Goal: Task Accomplishment & Management: Use online tool/utility

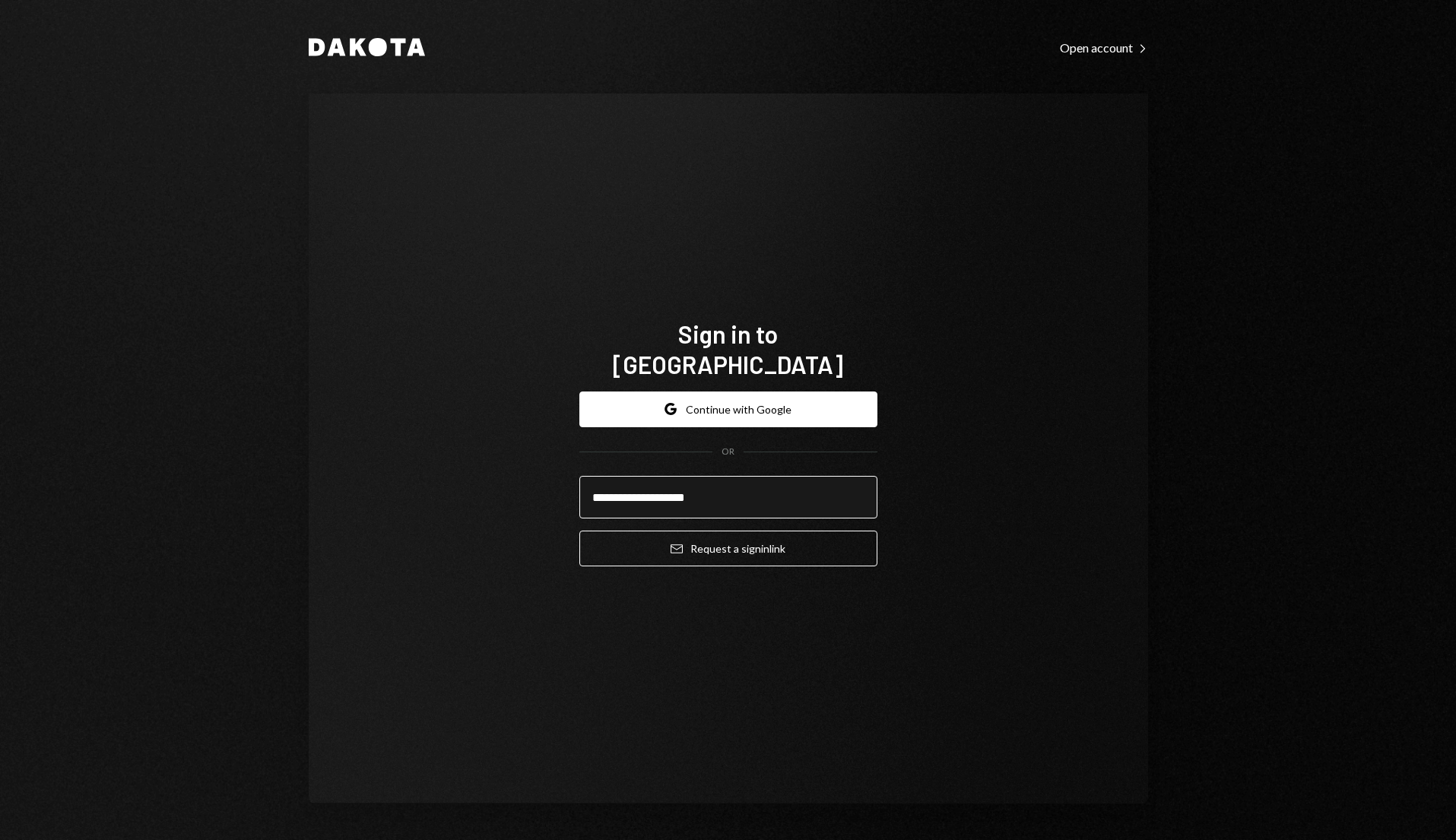
type input "**********"
click at [579, 531] on button "Email Request a sign in link" at bounding box center [728, 548] width 298 height 36
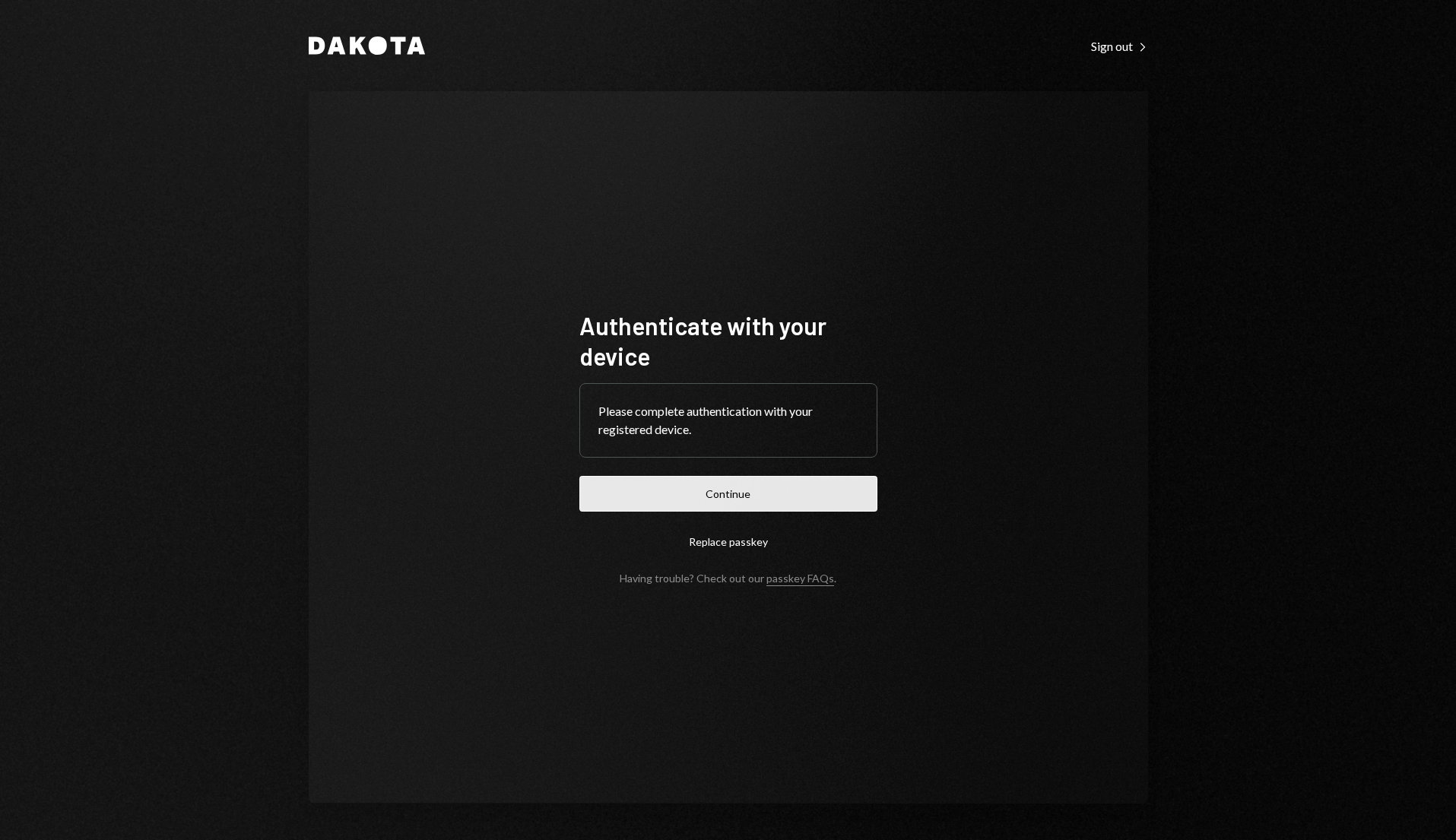
click at [814, 503] on button "Continue" at bounding box center [728, 493] width 298 height 36
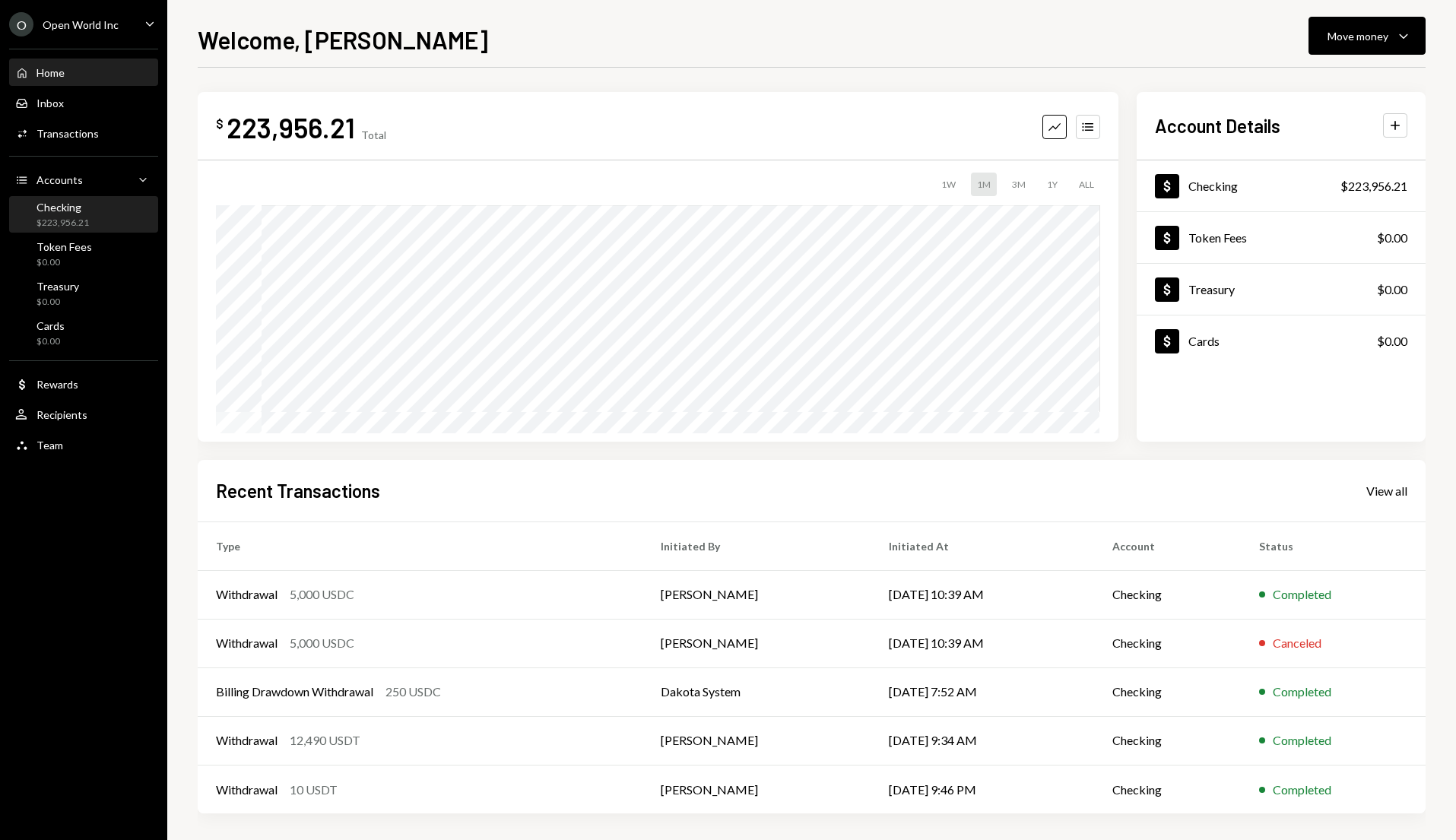
click at [84, 215] on div "Checking $223,956.21" at bounding box center [63, 215] width 52 height 29
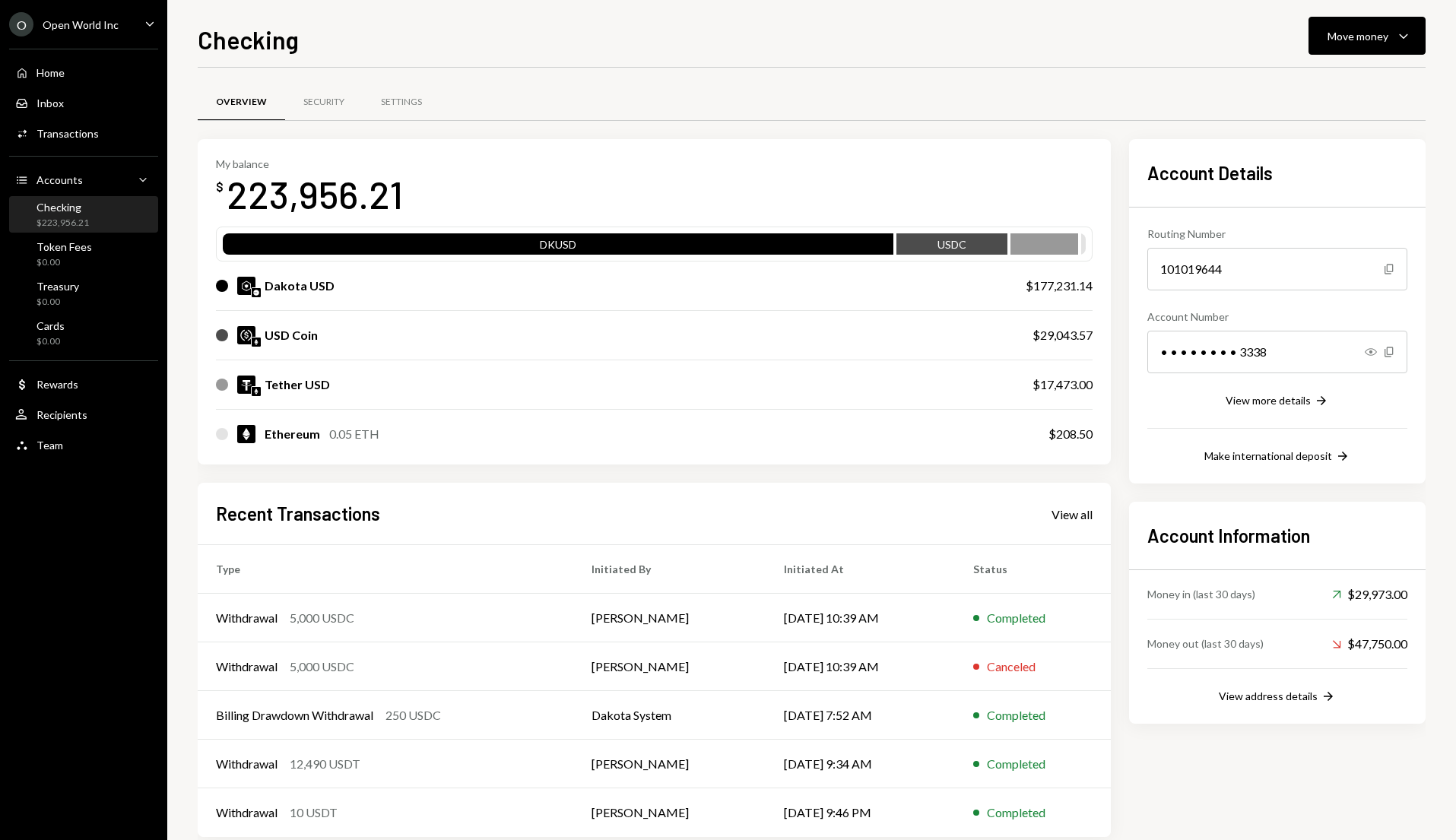
click at [1336, 56] on div "Checking Move money Caret Down Overview Security Settings My balance $ 223,956.…" at bounding box center [811, 430] width 1228 height 818
click at [1335, 50] on button "Move money Caret Down" at bounding box center [1367, 36] width 117 height 38
click at [1325, 138] on div "Deposit Deposit" at bounding box center [1343, 149] width 152 height 34
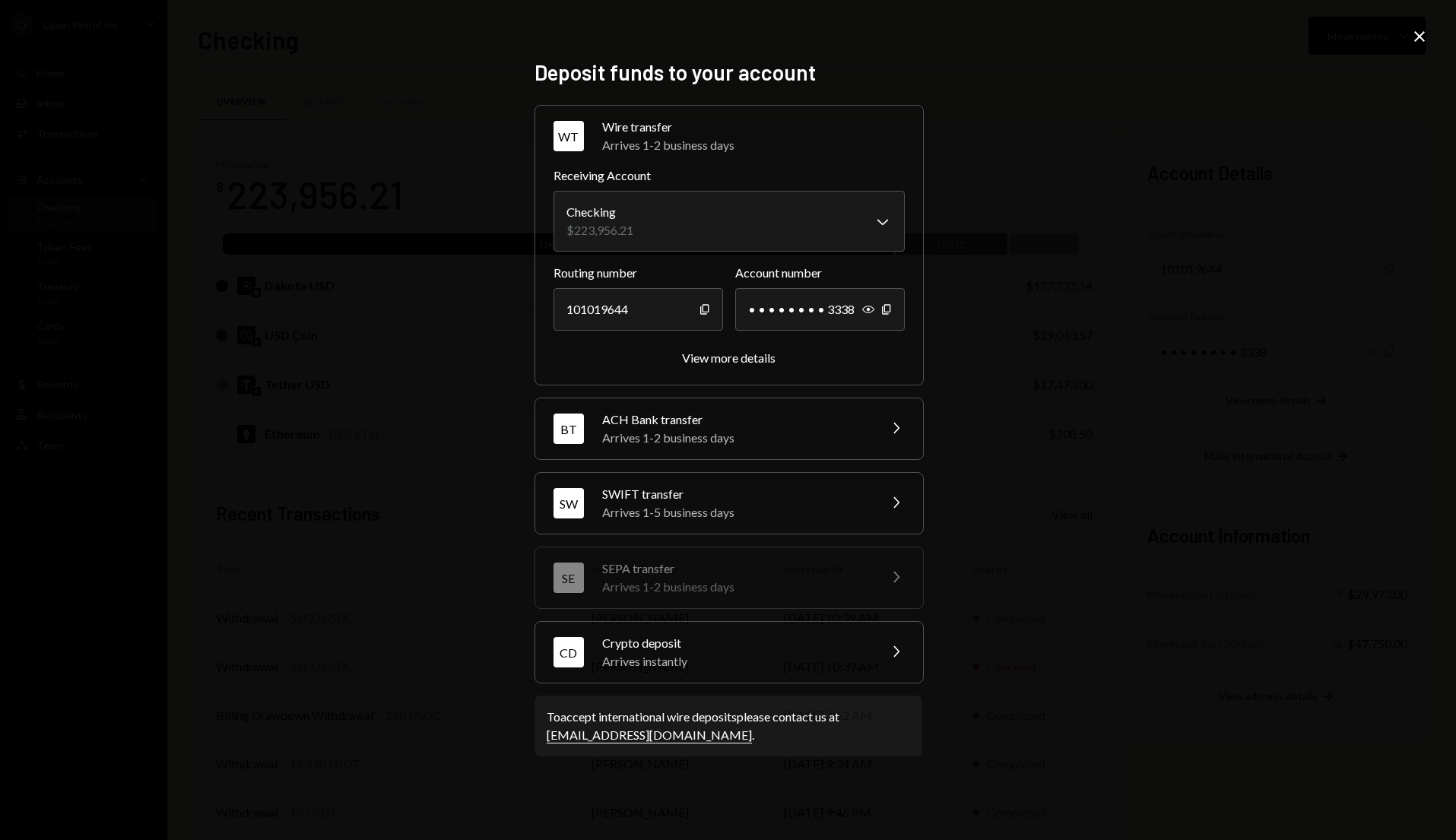
click at [811, 671] on div "CD Crypto deposit Arrives instantly Chevron Right" at bounding box center [729, 652] width 388 height 61
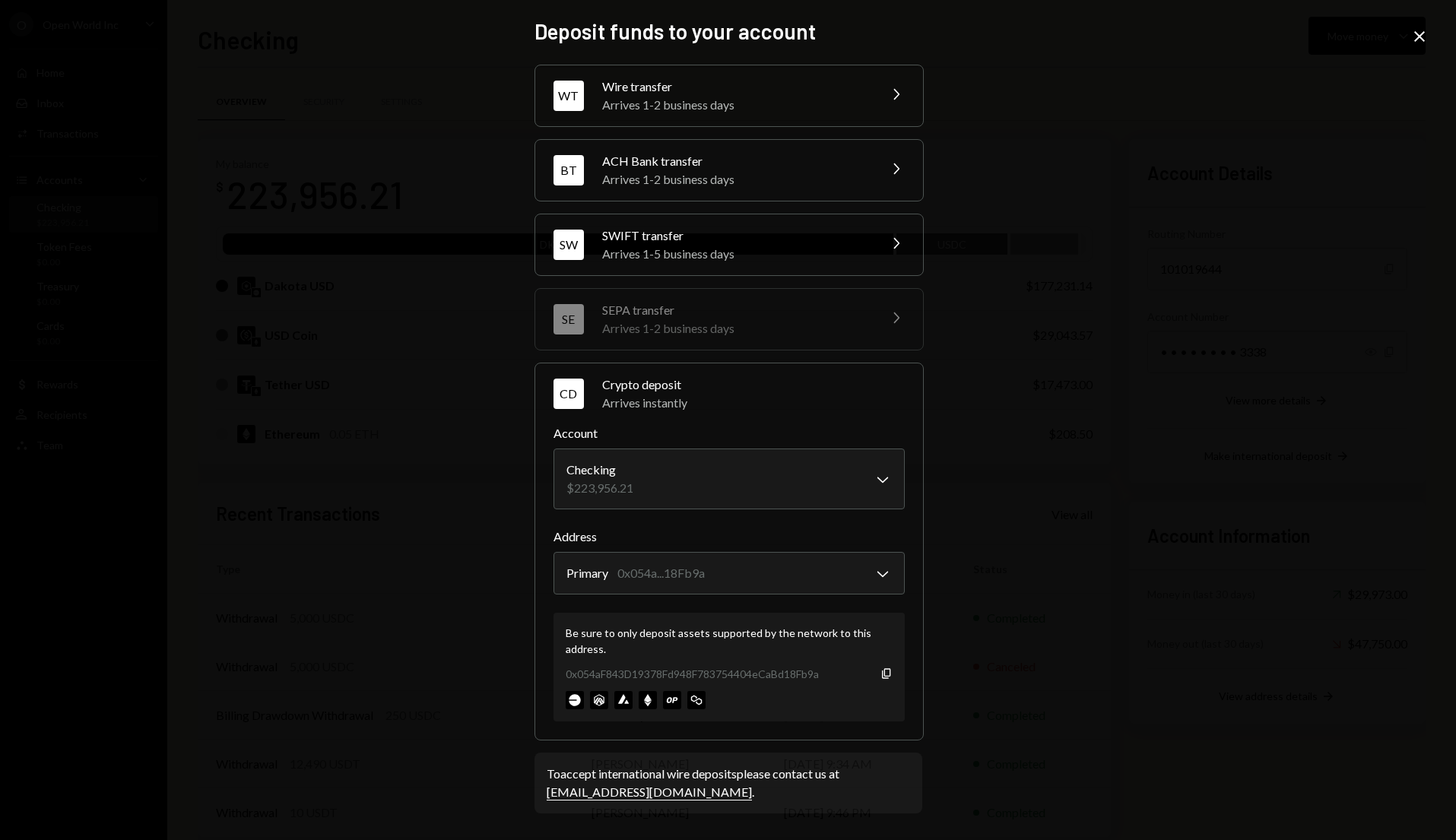
click at [848, 545] on label "Address" at bounding box center [729, 536] width 351 height 18
click at [847, 575] on body "O Open World Inc Caret Down Home Home Inbox Inbox Activities Transactions Accou…" at bounding box center [728, 420] width 1456 height 840
click at [852, 582] on body "O Open World Inc Caret Down Home Home Inbox Inbox Activities Transactions Accou…" at bounding box center [728, 420] width 1456 height 840
click at [859, 590] on body "O Open World Inc Caret Down Home Home Inbox Inbox Activities Transactions Accou…" at bounding box center [728, 420] width 1456 height 840
click at [1025, 547] on div "**********" at bounding box center [728, 420] width 1456 height 840
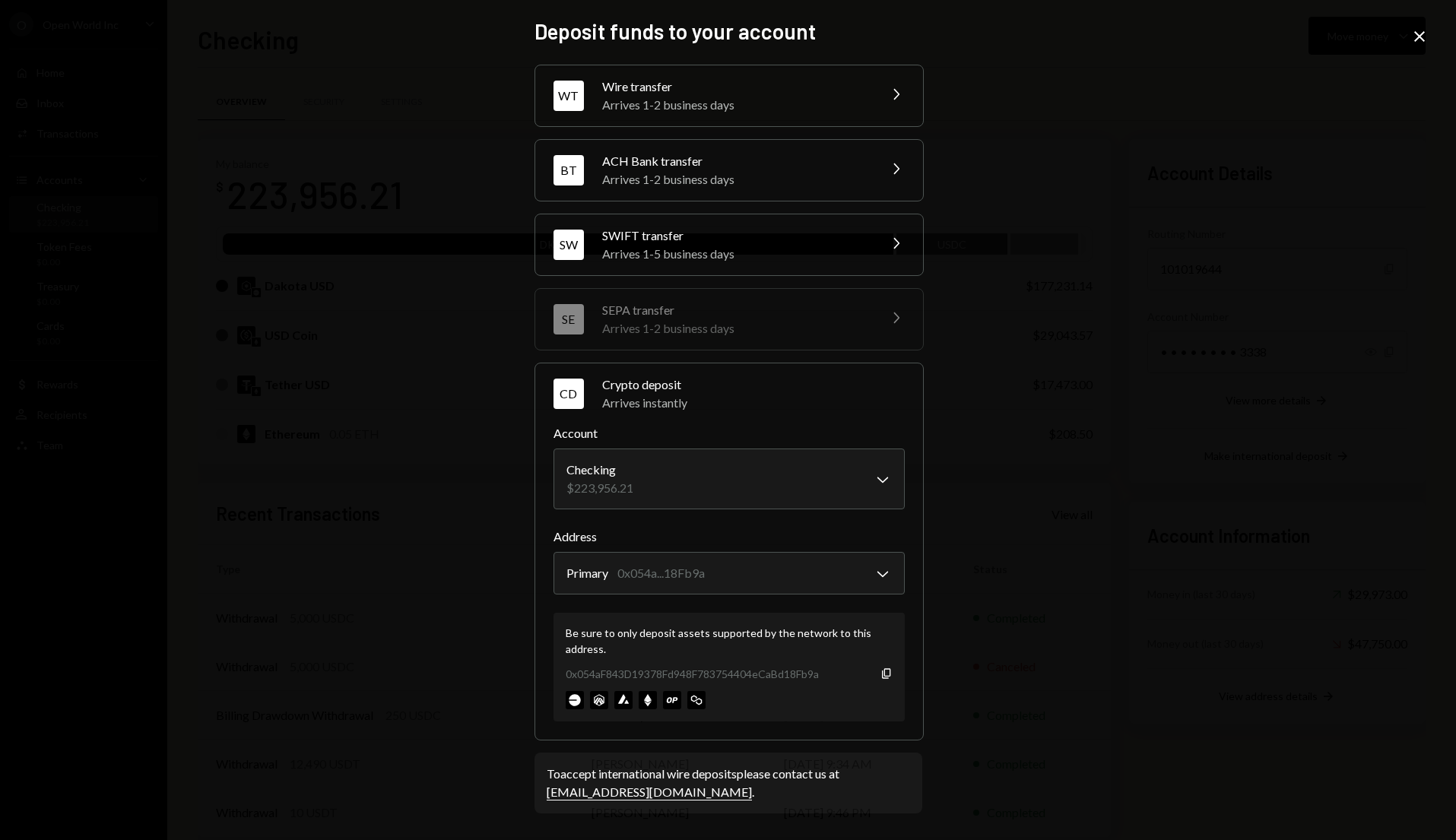
drag, startPoint x: 888, startPoint y: 668, endPoint x: 1121, endPoint y: 451, distance: 318.4
click at [889, 665] on div "0x054aF843D19378Fd948F783754404eCaBd18Fb9a Copy" at bounding box center [729, 673] width 327 height 16
click at [1413, 31] on icon "Close" at bounding box center [1419, 36] width 18 height 18
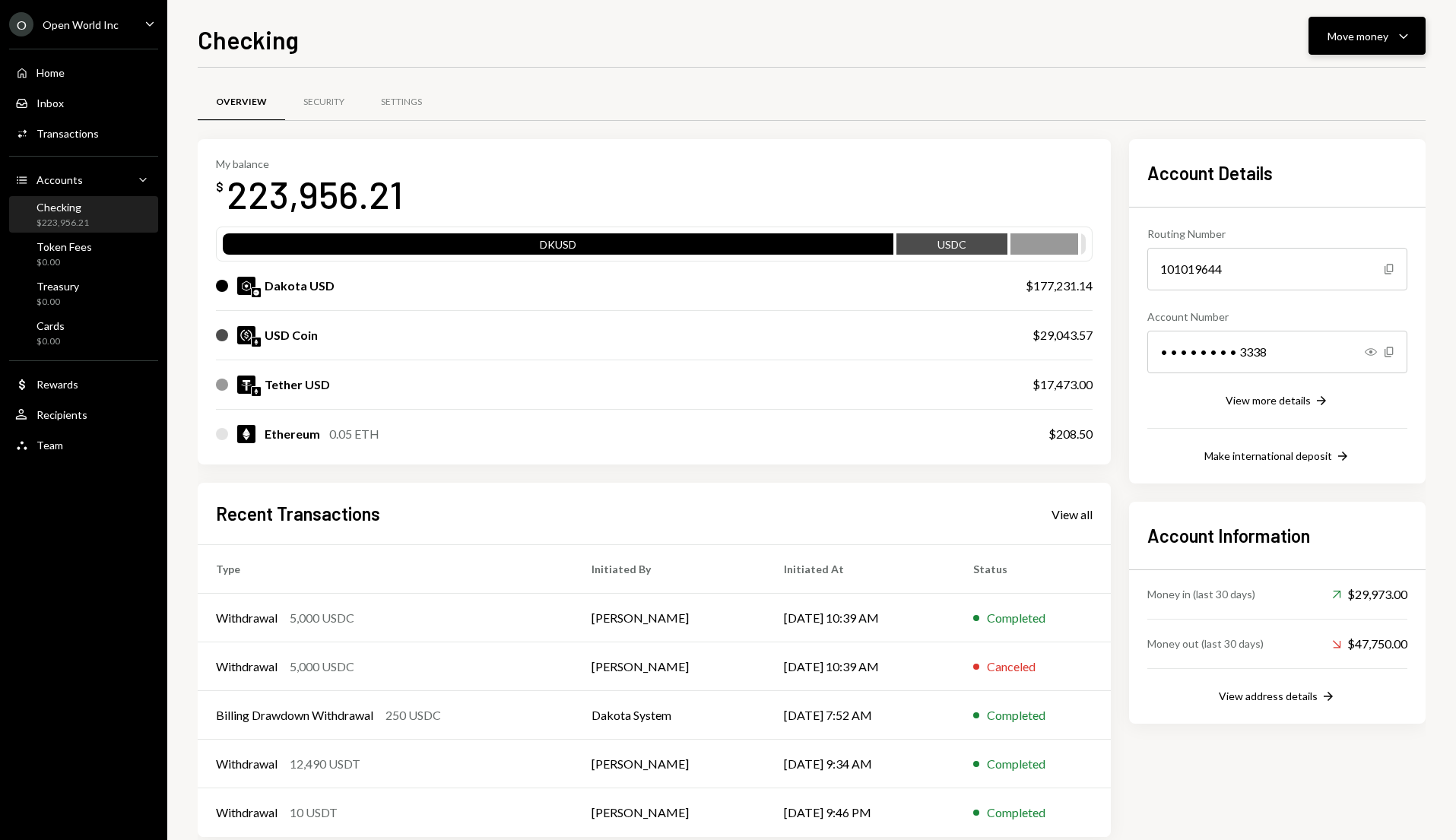
click at [1400, 37] on icon "Caret Down" at bounding box center [1403, 35] width 18 height 18
click at [1353, 75] on div "Send" at bounding box center [1355, 81] width 111 height 16
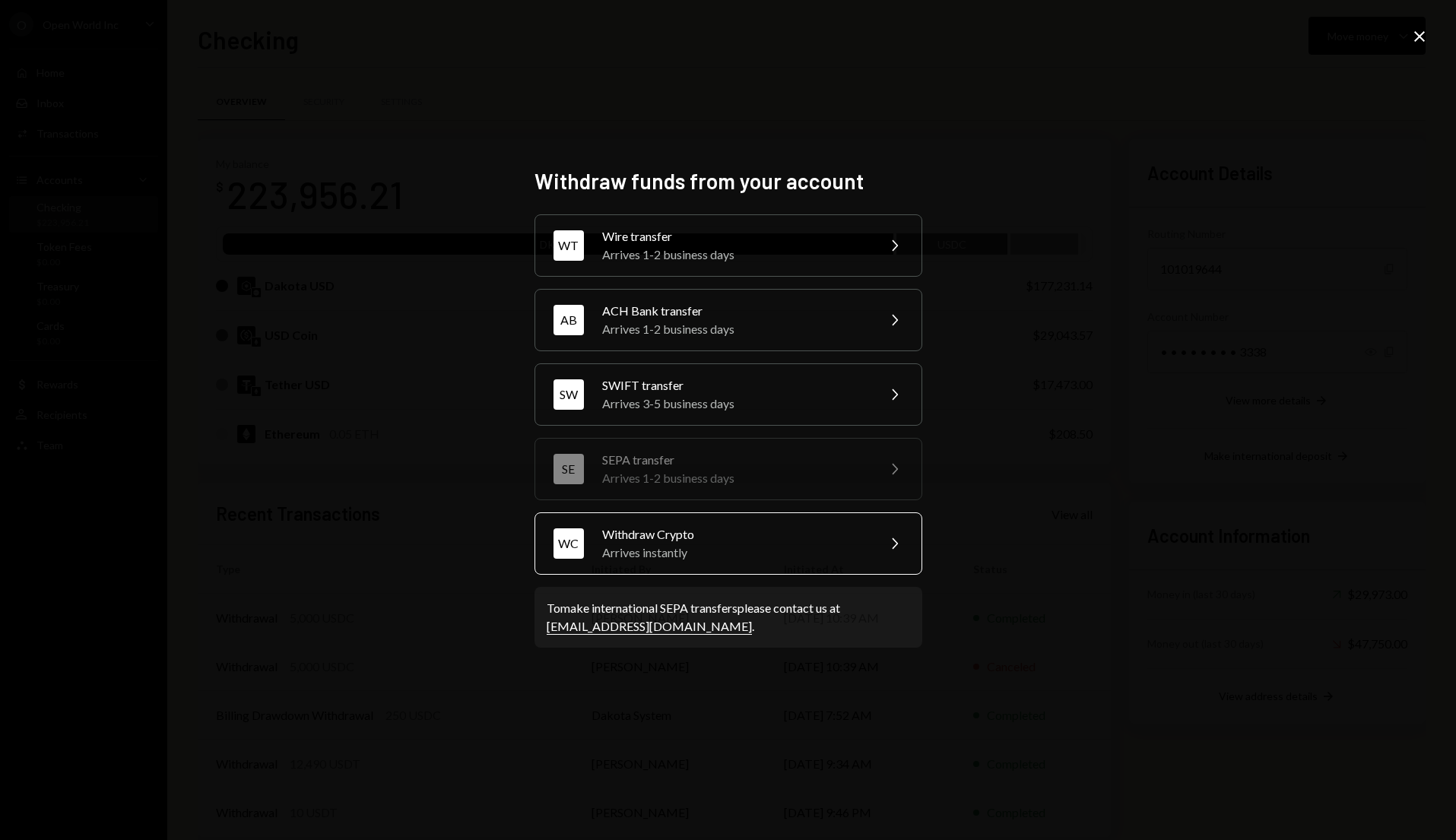
click at [817, 527] on div "Withdraw Crypto" at bounding box center [734, 534] width 265 height 18
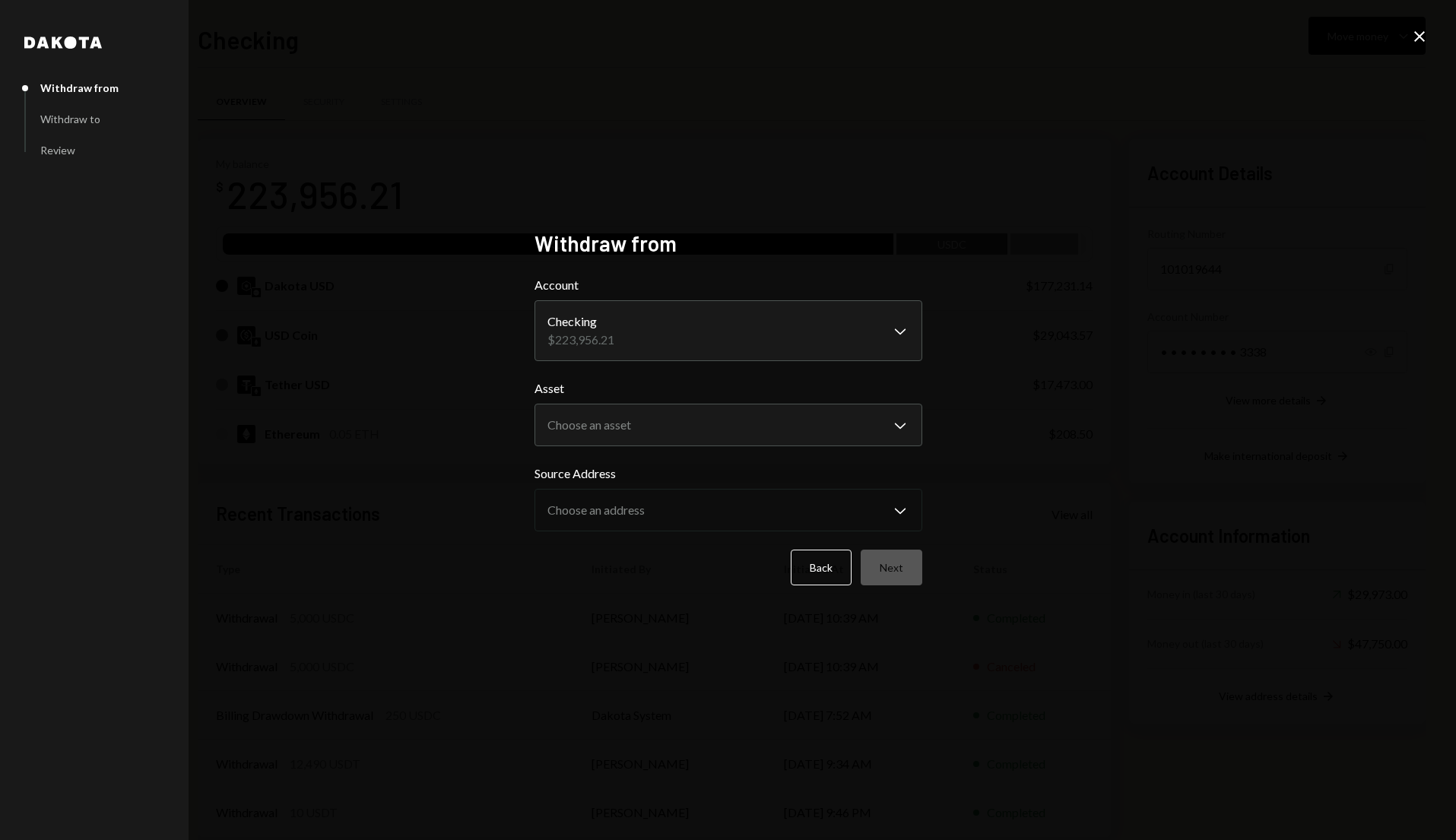
click at [865, 363] on form "**********" at bounding box center [728, 430] width 388 height 309
click at [826, 422] on body "O Open World Inc Caret Down Home Home Inbox Inbox Activities Transactions Accou…" at bounding box center [728, 420] width 1456 height 840
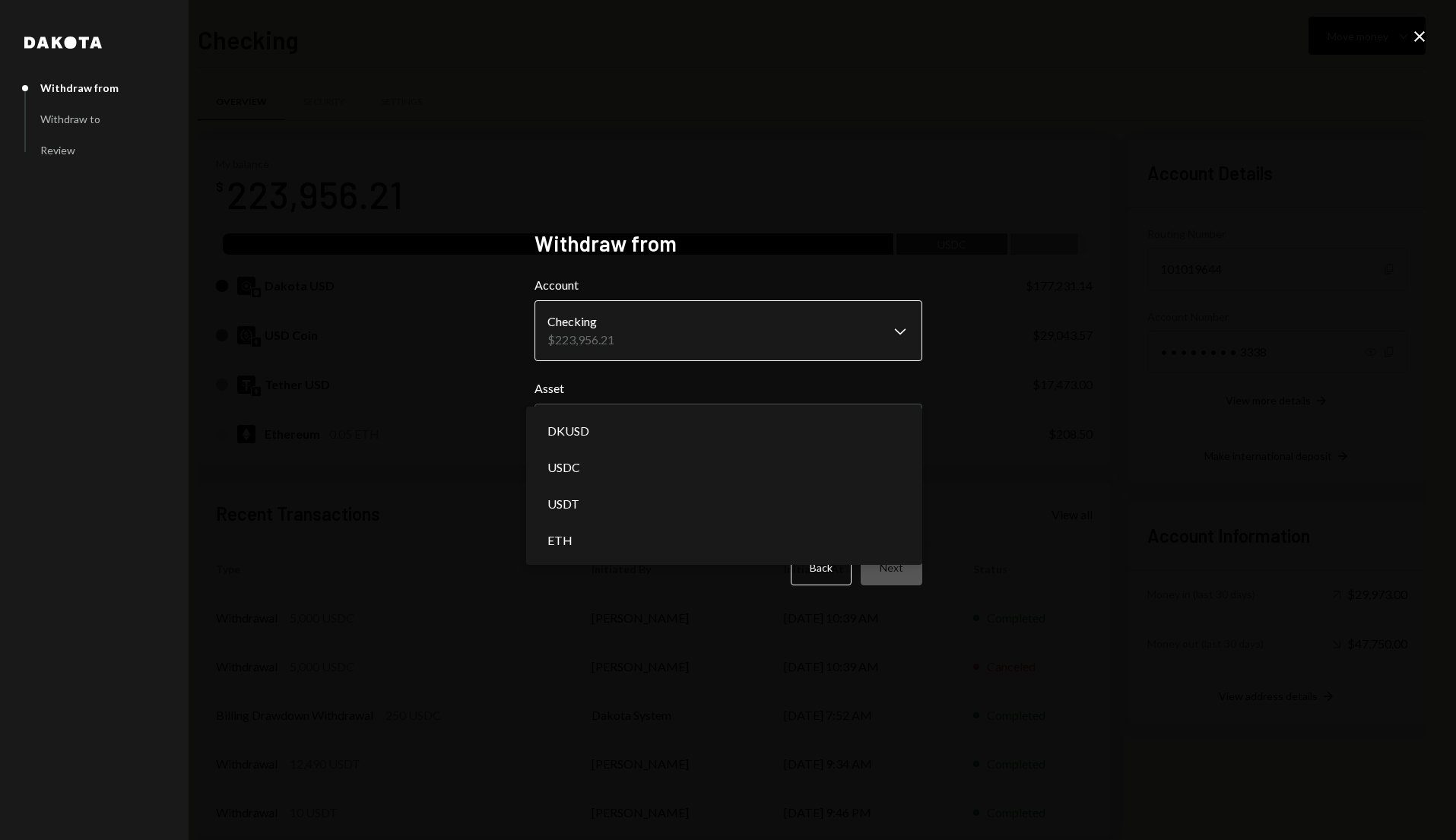
click at [841, 315] on body "O Open World Inc Caret Down Home Home Inbox Inbox Activities Transactions Accou…" at bounding box center [728, 420] width 1456 height 840
click at [903, 367] on form "**********" at bounding box center [728, 430] width 388 height 309
click at [673, 425] on body "O Open World Inc Caret Down Home Home Inbox Inbox Activities Transactions Accou…" at bounding box center [728, 420] width 1456 height 840
select select "***"
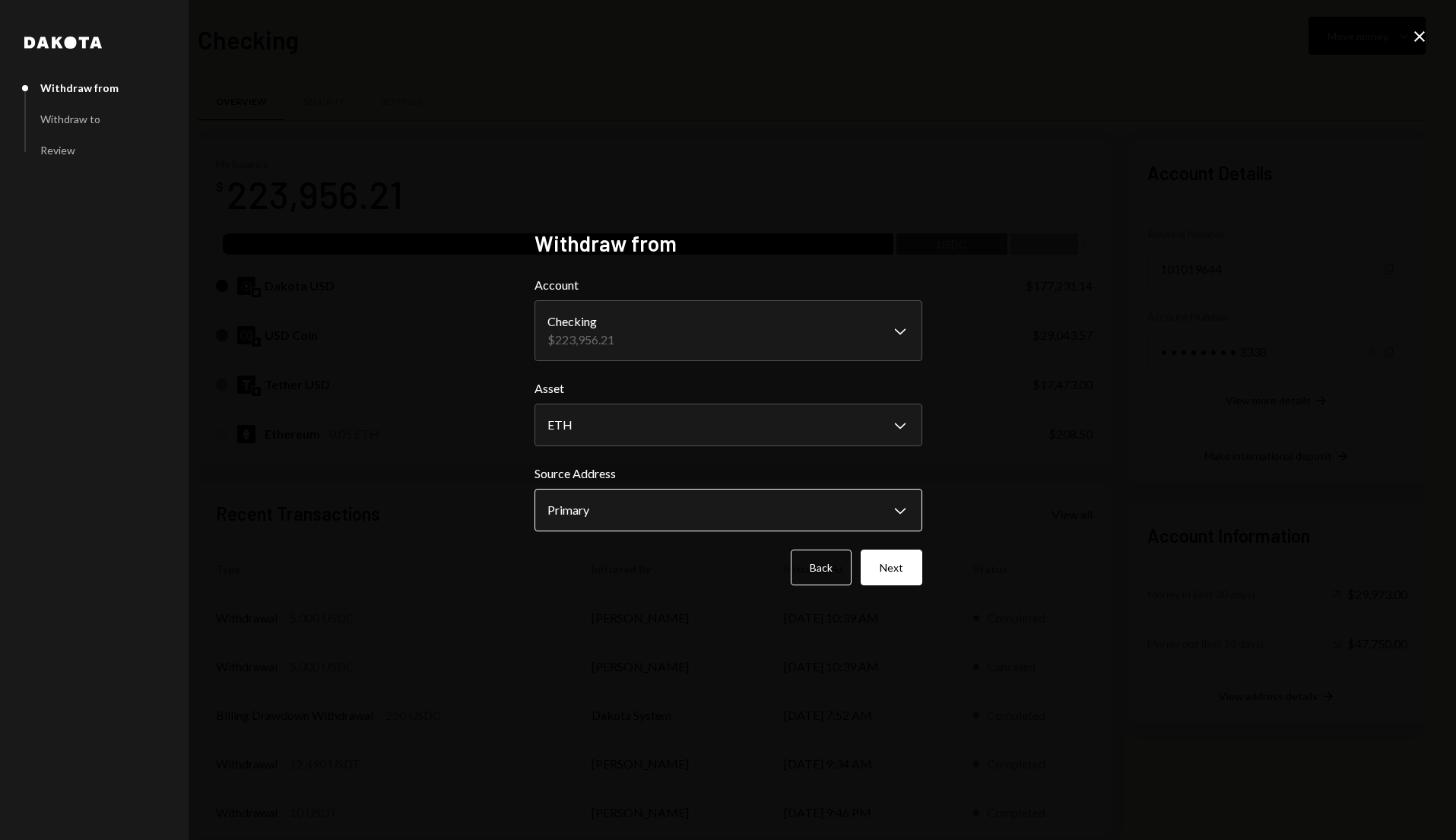
click at [707, 511] on body "O Open World Inc Caret Down Home Home Inbox Inbox Activities Transactions Accou…" at bounding box center [728, 420] width 1456 height 840
drag, startPoint x: 743, startPoint y: 519, endPoint x: 821, endPoint y: 528, distance: 78.5
click at [883, 570] on button "Next" at bounding box center [891, 567] width 62 height 36
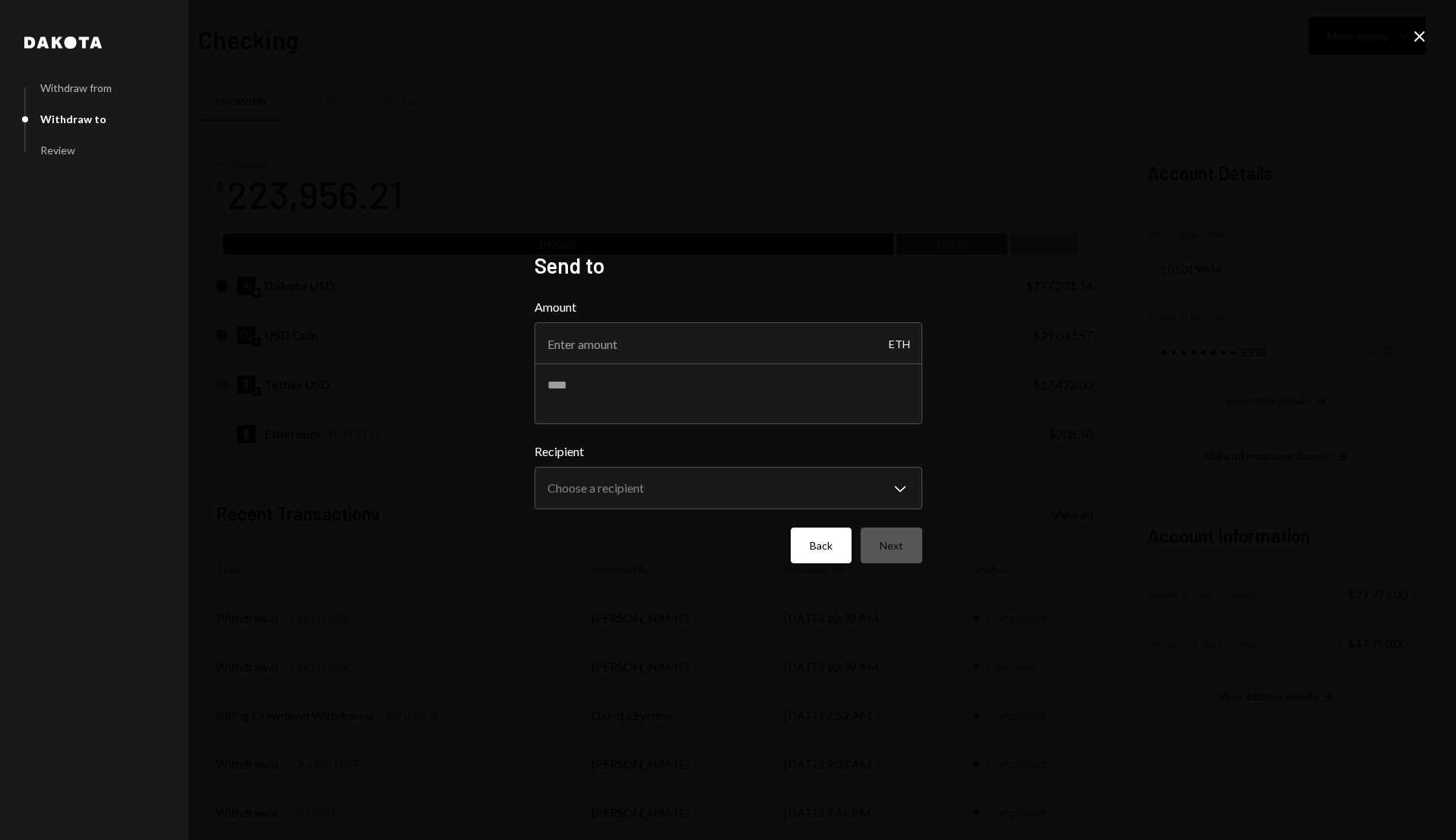
click at [823, 557] on button "Back" at bounding box center [821, 545] width 61 height 36
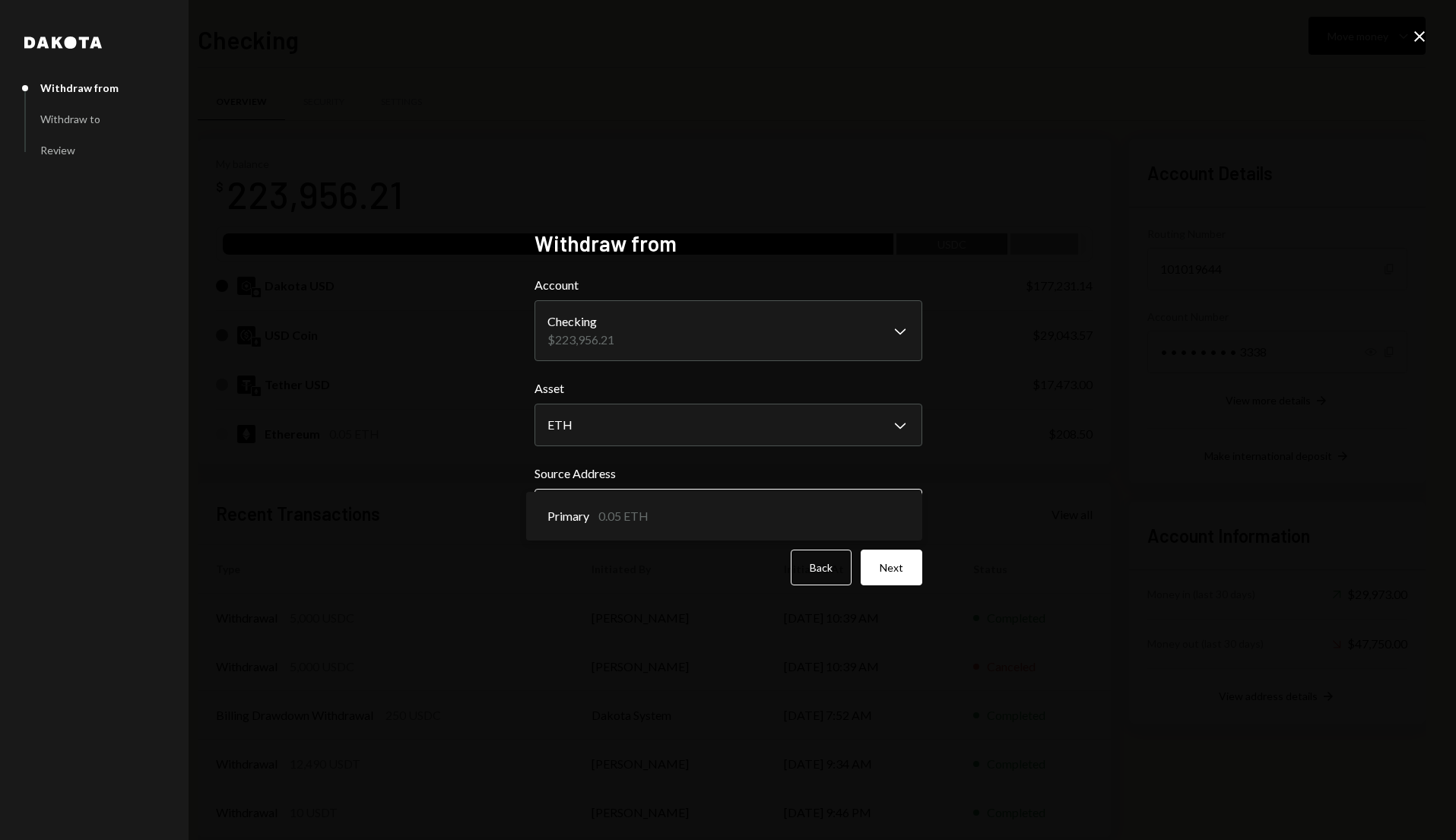
click at [760, 515] on body "O Open World Inc Caret Down Home Home Inbox Inbox Activities Transactions Accou…" at bounding box center [728, 420] width 1456 height 840
drag, startPoint x: 1105, startPoint y: 417, endPoint x: 1128, endPoint y: 388, distance: 37.0
click at [1112, 408] on div "**********" at bounding box center [728, 420] width 1456 height 840
click at [1417, 43] on icon "Close" at bounding box center [1419, 36] width 18 height 18
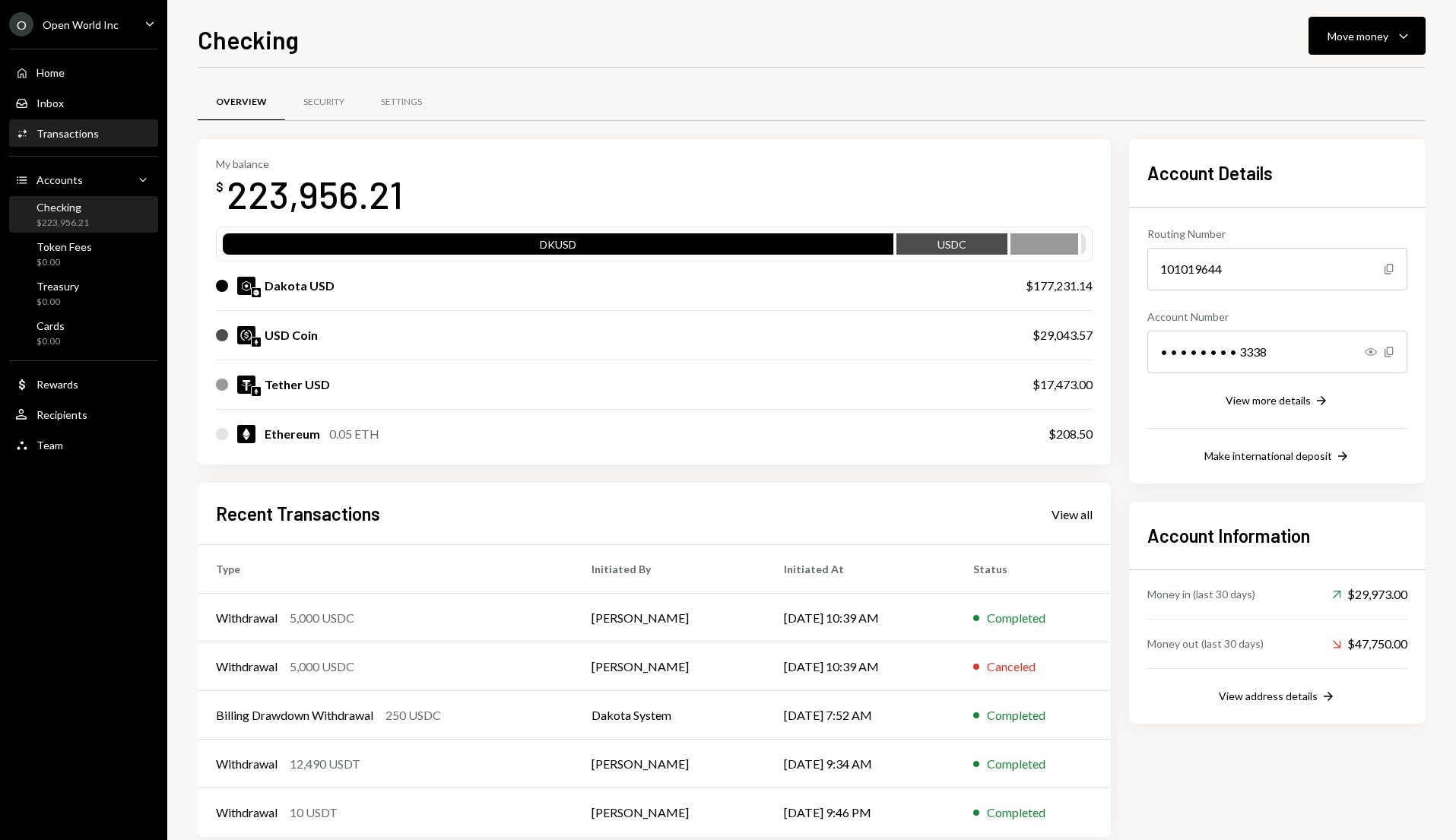
click at [72, 127] on div "Transactions" at bounding box center [67, 133] width 62 height 13
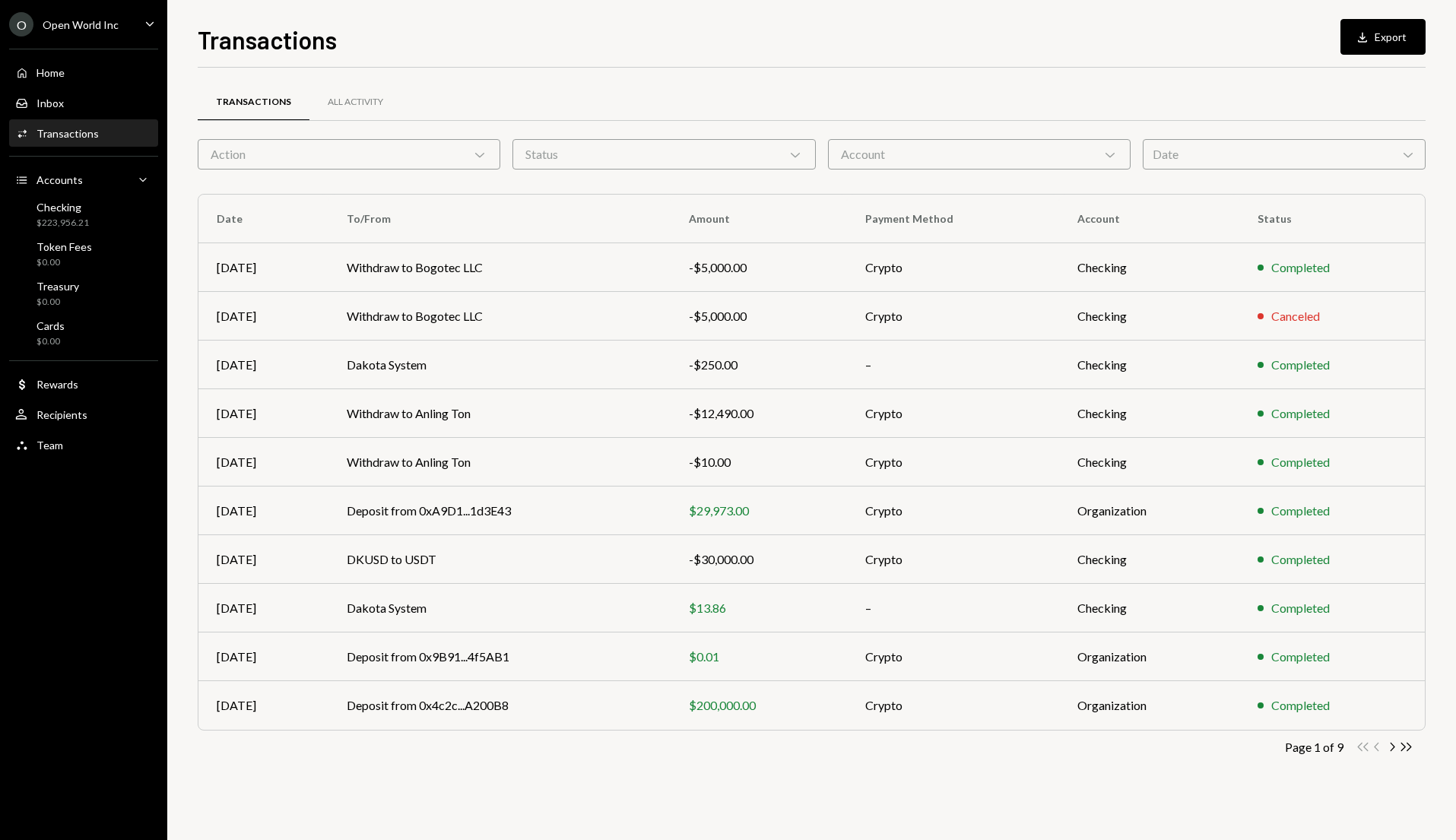
click at [553, 34] on div "Transactions Download Export" at bounding box center [811, 38] width 1228 height 33
drag, startPoint x: 1376, startPoint y: 48, endPoint x: 396, endPoint y: 110, distance: 982.0
click at [412, 101] on div "Transactions Download Export Transactions All Activity Action Chevron Down Stat…" at bounding box center [811, 430] width 1228 height 818
click at [135, 217] on div "Checking $223,956.21" at bounding box center [83, 215] width 137 height 29
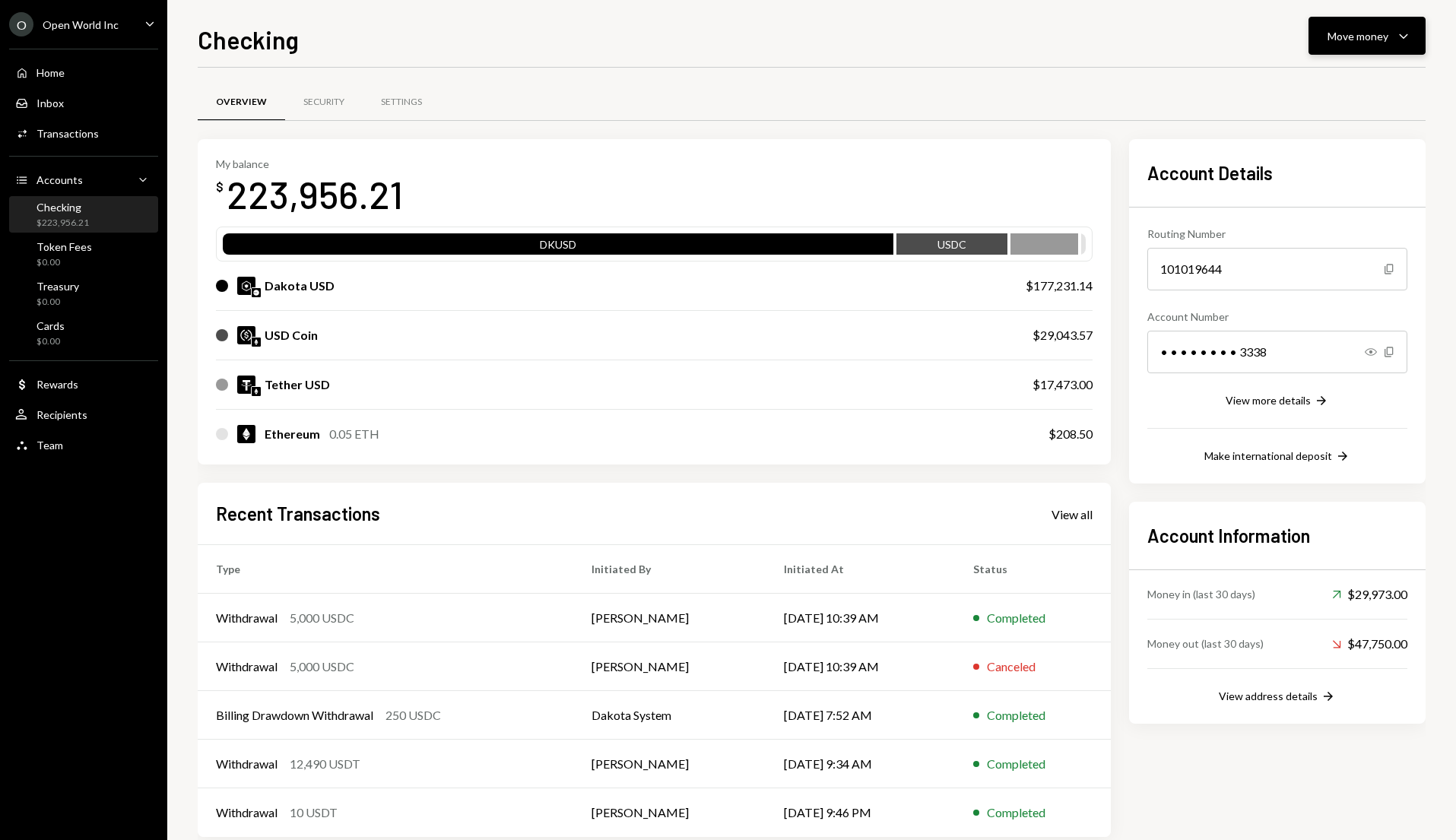
drag, startPoint x: 1381, startPoint y: 21, endPoint x: 1370, endPoint y: 39, distance: 21.1
click at [1380, 21] on button "Move money Caret Down" at bounding box center [1367, 36] width 117 height 38
click at [1333, 162] on div "Deposit Deposit" at bounding box center [1343, 149] width 152 height 34
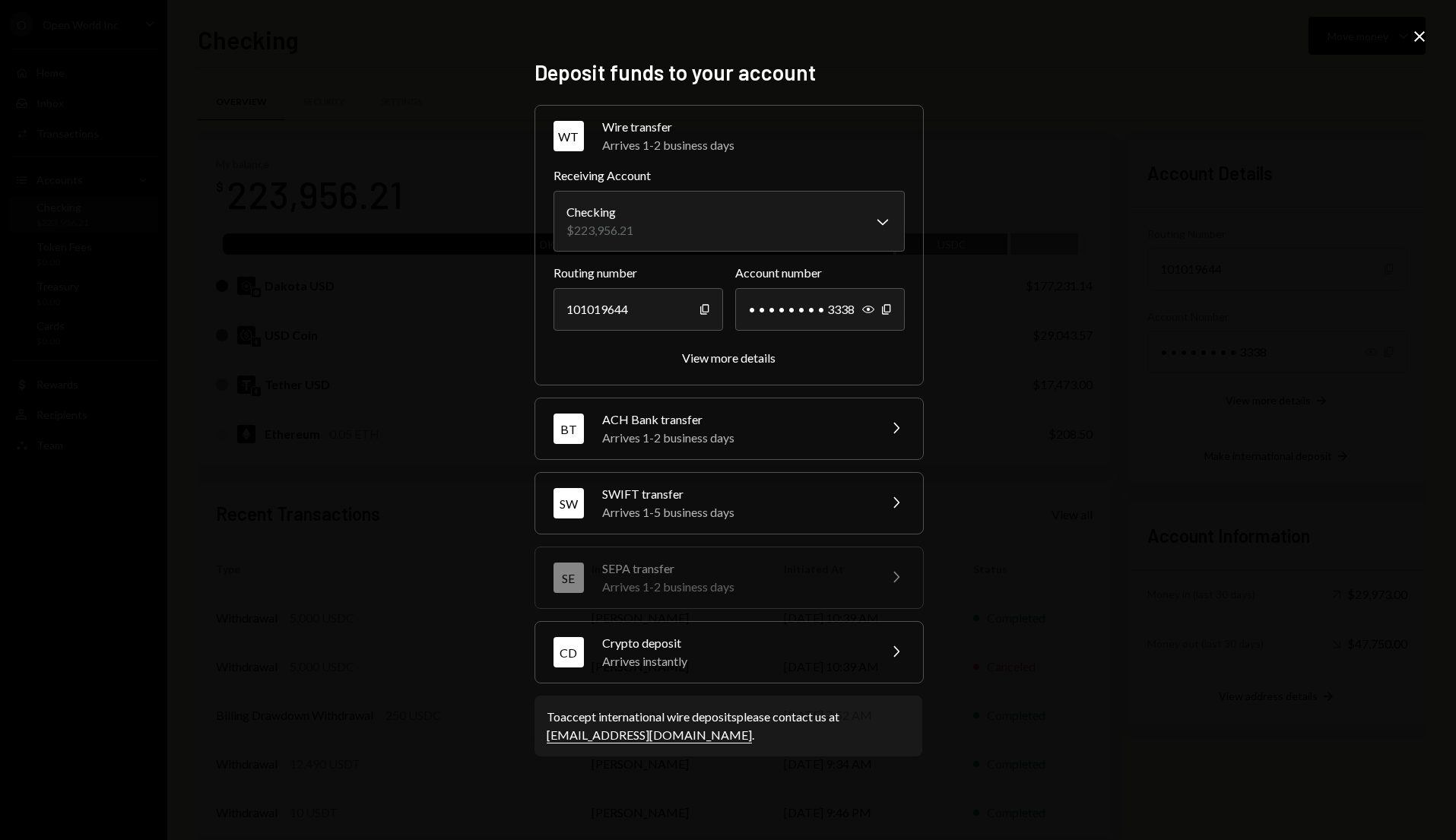
click at [730, 648] on div "Crypto deposit" at bounding box center [735, 643] width 266 height 18
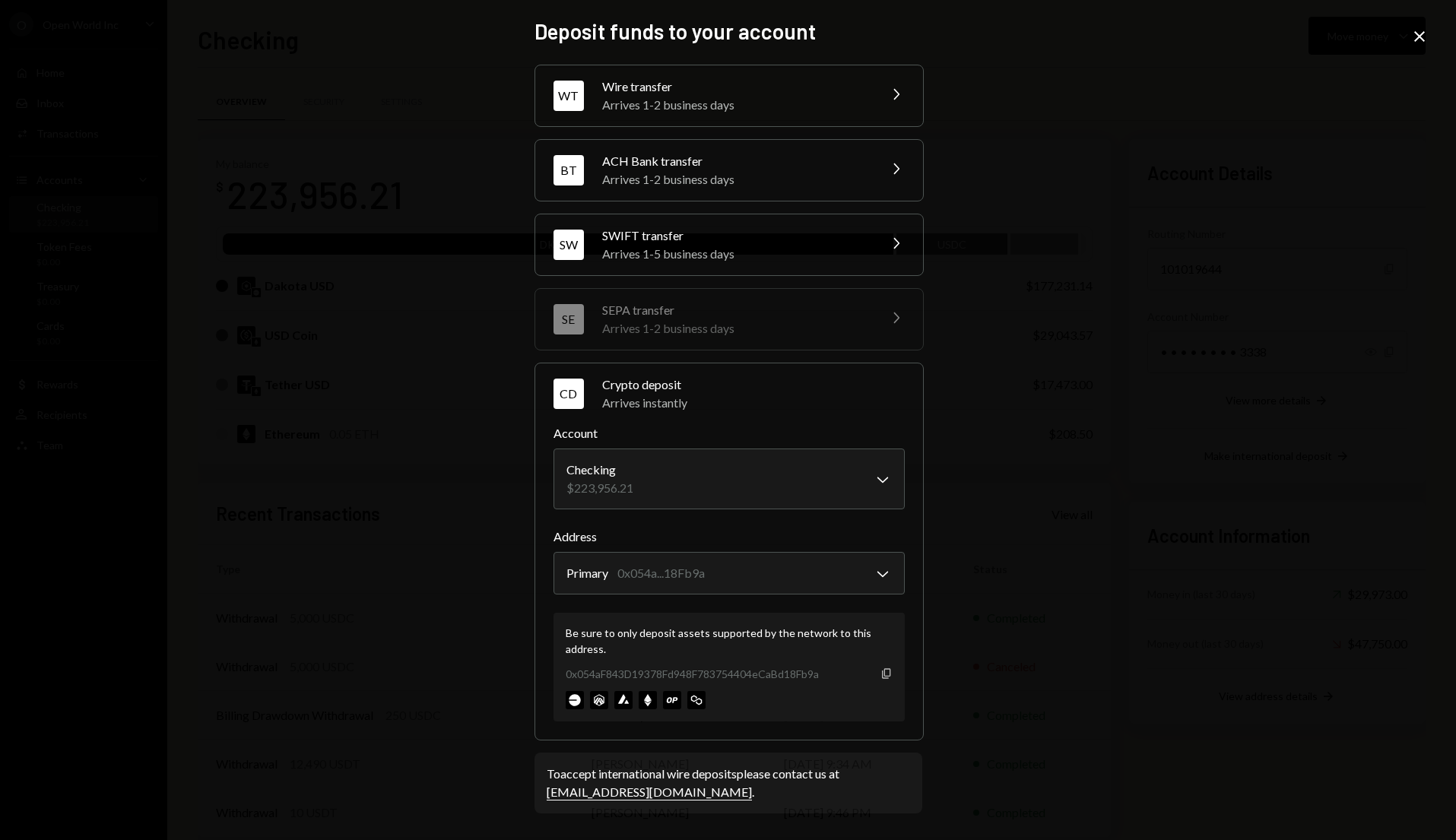
click at [888, 670] on icon "Copy" at bounding box center [887, 673] width 12 height 12
drag, startPoint x: 915, startPoint y: 99, endPoint x: 924, endPoint y: 97, distance: 9.2
click at [918, 99] on div "WT Wire transfer Arrives 1-2 business days Chevron Right" at bounding box center [729, 96] width 388 height 61
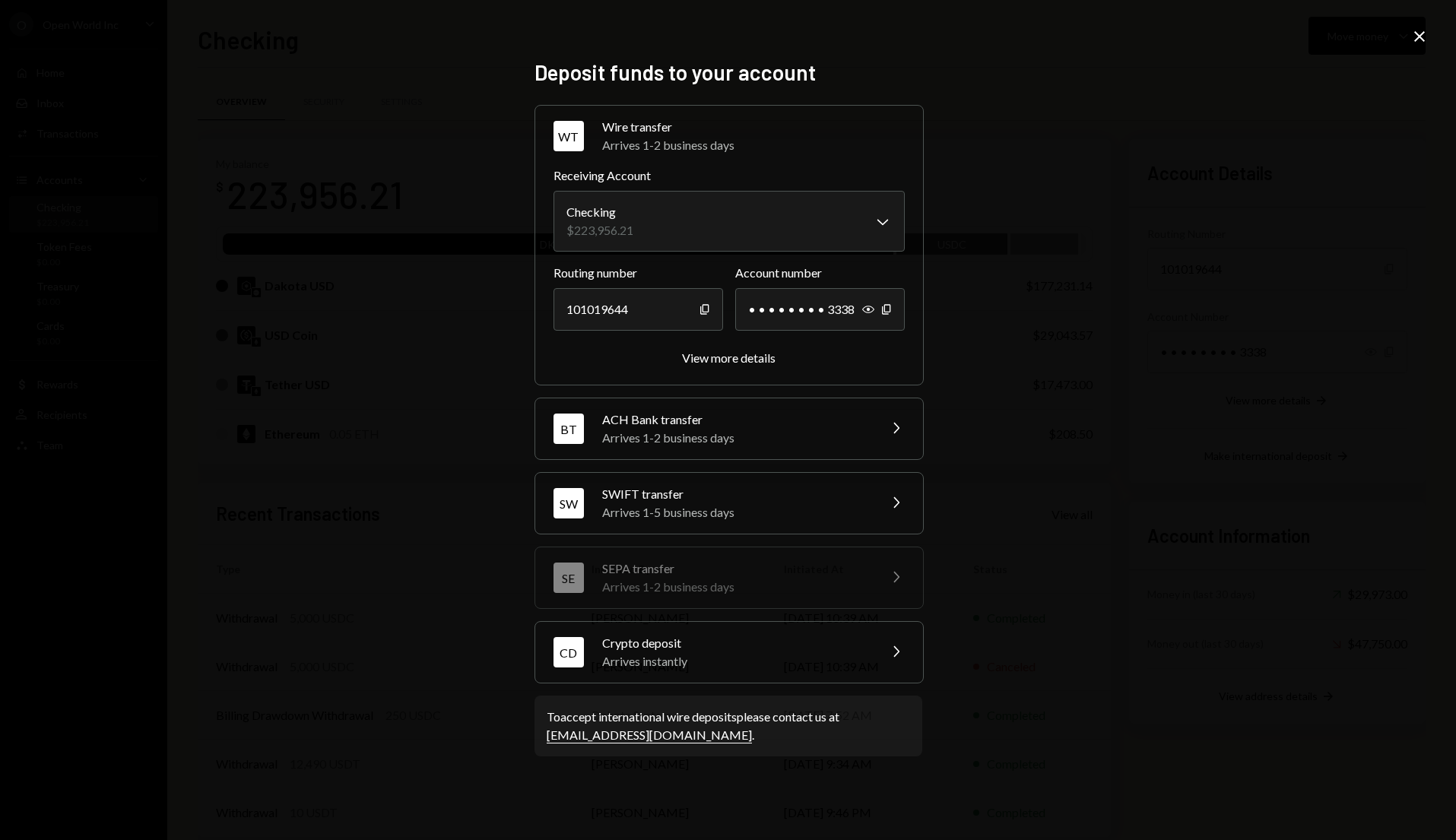
click at [956, 78] on div "**********" at bounding box center [728, 420] width 1456 height 840
